Goal: Information Seeking & Learning: Find specific fact

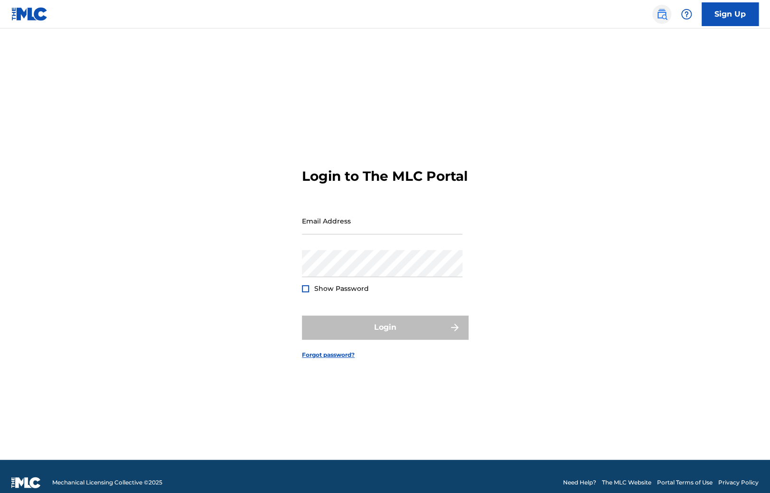
click at [658, 16] on img at bounding box center [661, 14] width 11 height 11
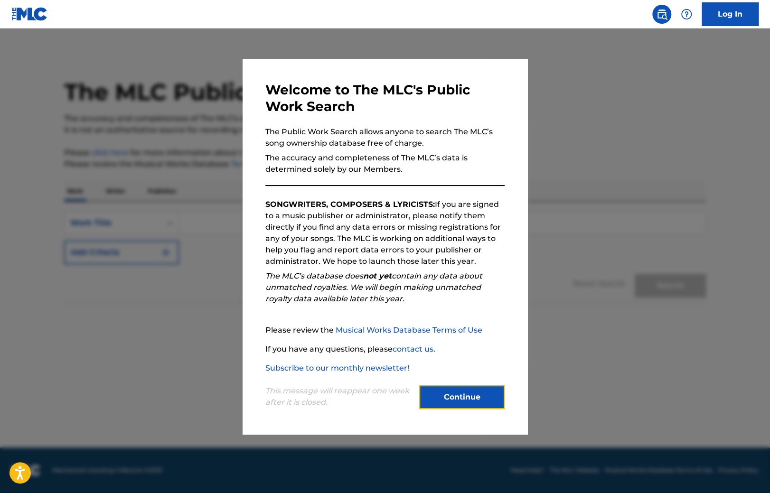
click at [436, 400] on button "Continue" at bounding box center [461, 397] width 85 height 24
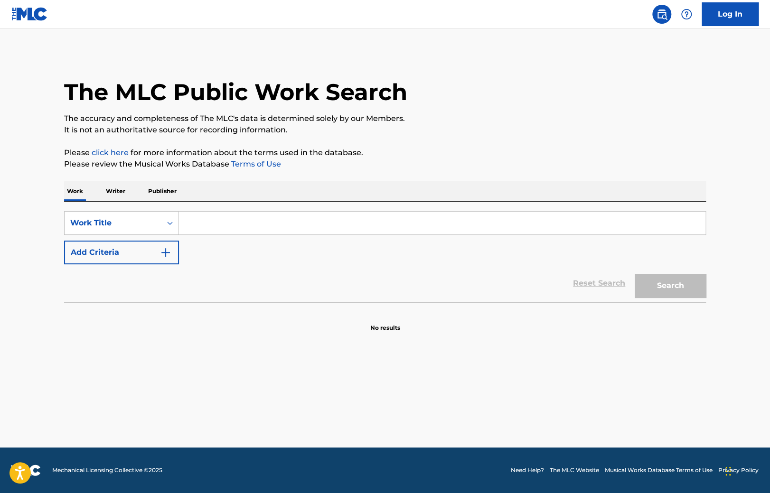
click at [210, 218] on input "Search Form" at bounding box center [442, 223] width 526 height 23
paste input "ZV7LXE"
type input "ZV7LXE"
click at [673, 291] on button "Search" at bounding box center [670, 286] width 71 height 24
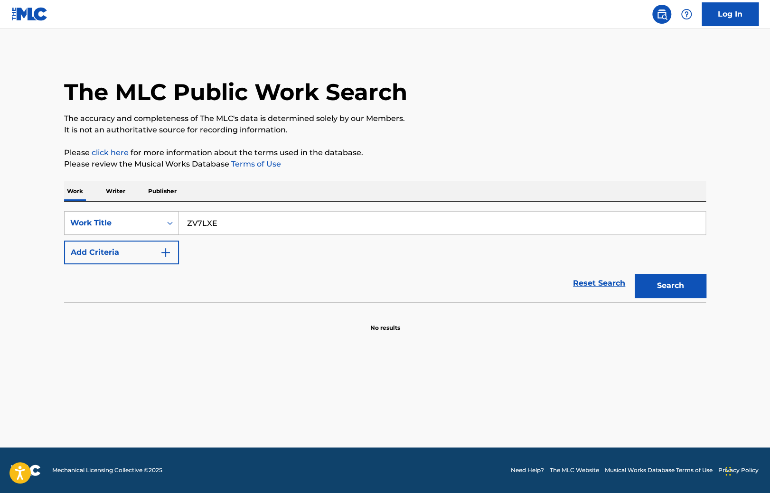
click at [105, 216] on div "Work Title" at bounding box center [113, 223] width 97 height 18
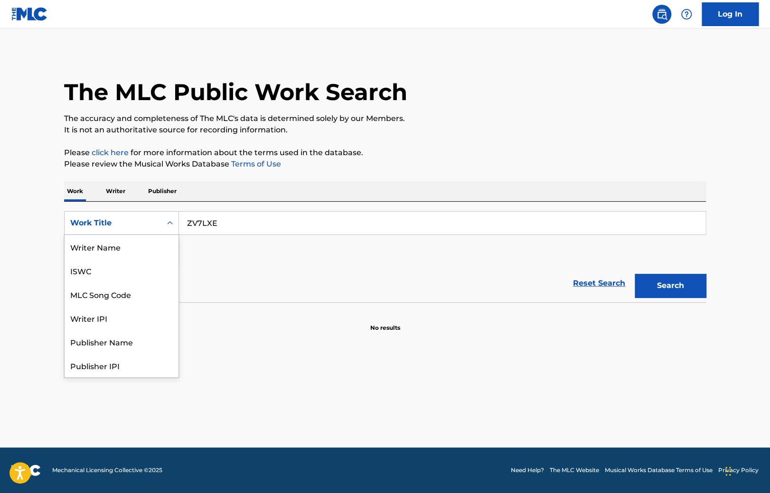
scroll to position [47, 0]
click at [106, 250] on div "MLC Song Code" at bounding box center [122, 247] width 114 height 24
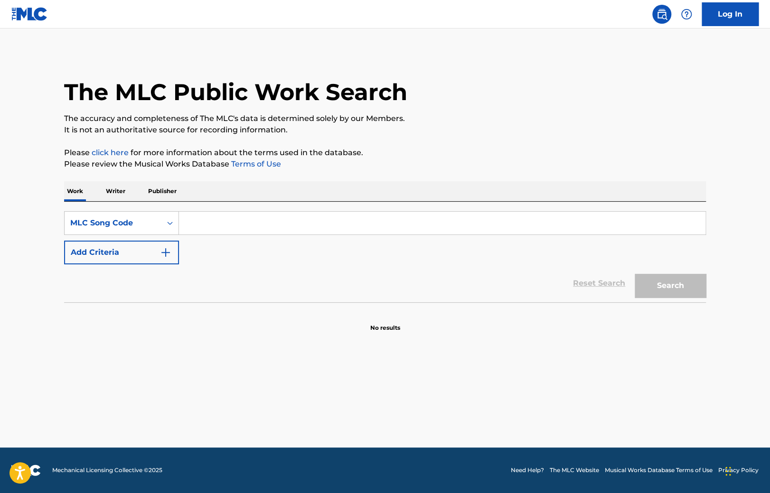
click at [354, 220] on input "Search Form" at bounding box center [442, 223] width 526 height 23
paste input "ZV7LXE"
type input "ZV7LXE"
click at [651, 288] on button "Search" at bounding box center [670, 286] width 71 height 24
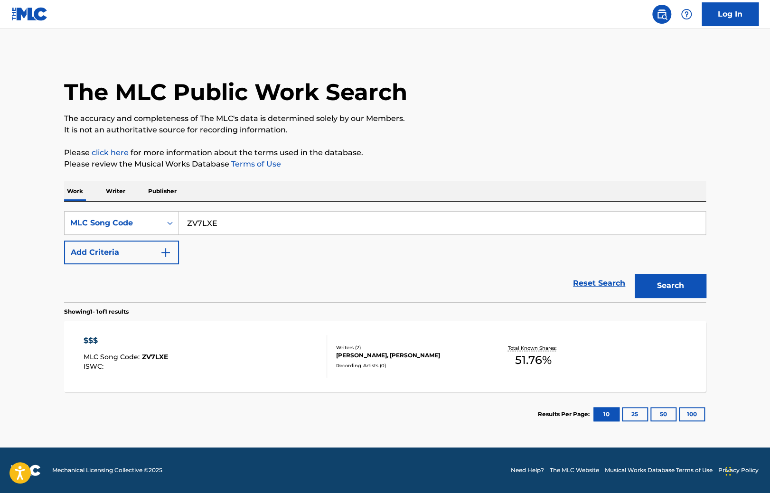
click at [249, 353] on div "$$$ MLC Song Code : ZV7LXE ISWC :" at bounding box center [206, 356] width 244 height 43
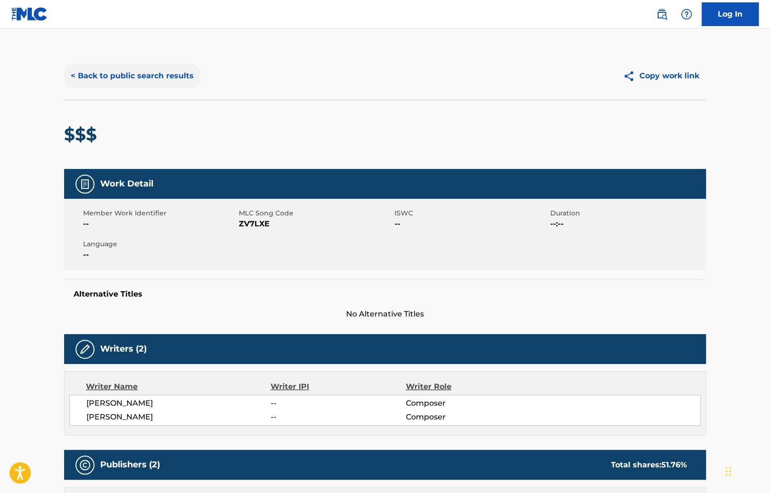
click at [107, 75] on button "< Back to public search results" at bounding box center [132, 76] width 136 height 24
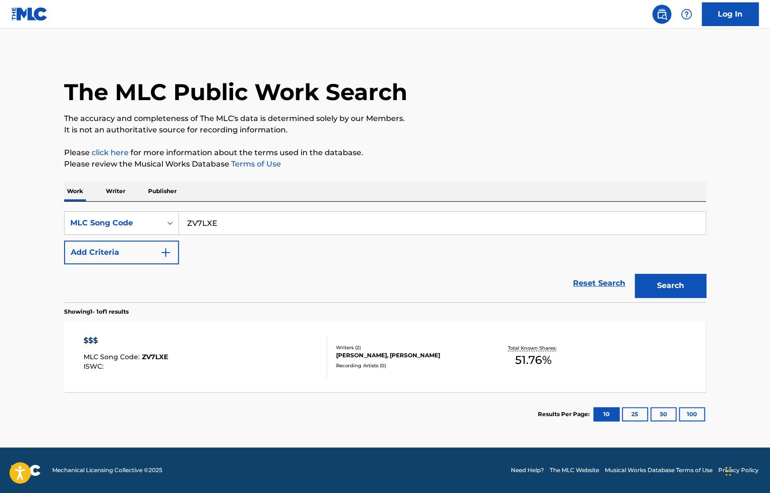
click at [284, 217] on input "ZV7LXE" at bounding box center [442, 223] width 526 height 23
click at [699, 299] on div "Search" at bounding box center [668, 283] width 76 height 38
click at [688, 286] on button "Search" at bounding box center [670, 286] width 71 height 24
click at [252, 347] on div "$$$ MLC Song Code : ZV7LXE ISWC :" at bounding box center [206, 356] width 244 height 43
drag, startPoint x: 239, startPoint y: 223, endPoint x: 110, endPoint y: 219, distance: 129.1
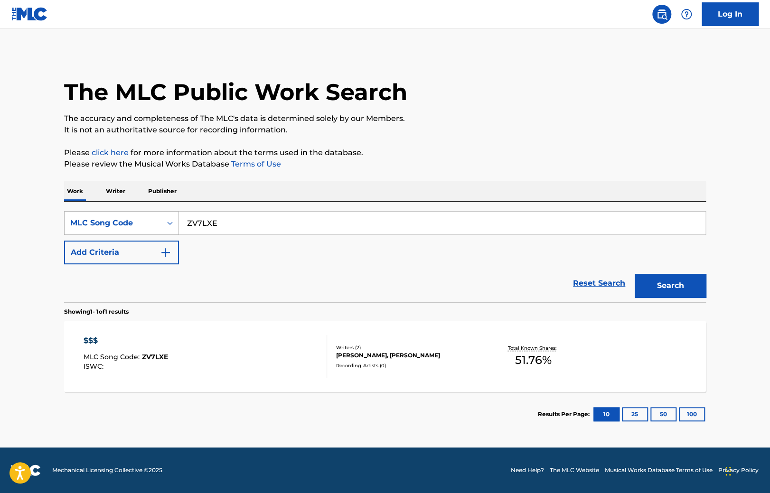
click at [179, 219] on input "ZV7LXE" at bounding box center [442, 223] width 526 height 23
click at [28, 16] on img at bounding box center [29, 14] width 37 height 14
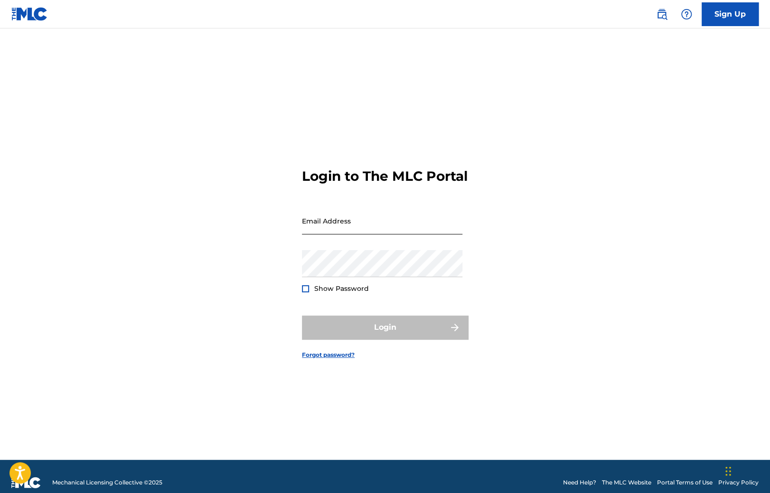
click at [346, 243] on div "Email Address" at bounding box center [382, 228] width 160 height 43
click at [346, 234] on input "Email Address" at bounding box center [382, 220] width 160 height 27
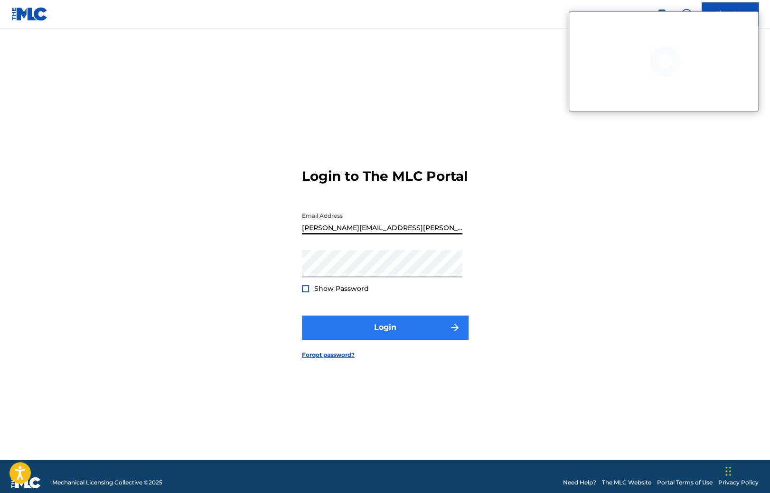
type input "[PERSON_NAME][EMAIL_ADDRESS][PERSON_NAME][DOMAIN_NAME]"
click at [351, 328] on button "Login" at bounding box center [385, 328] width 166 height 24
